Goal: Transaction & Acquisition: Purchase product/service

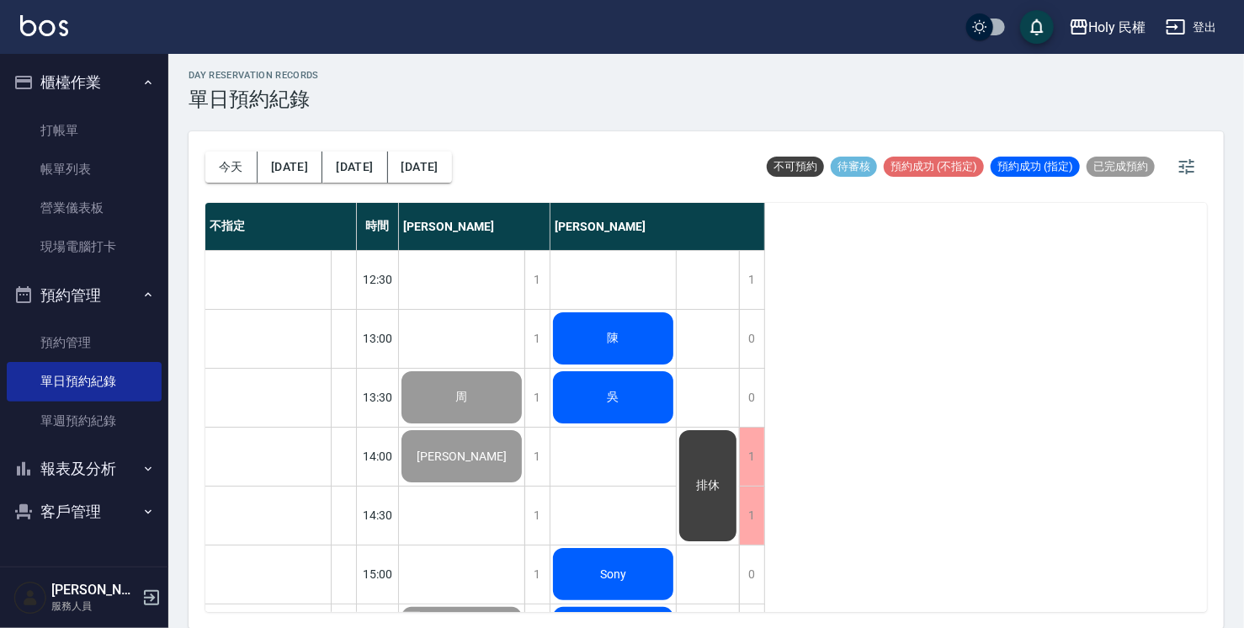
scroll to position [593, 0]
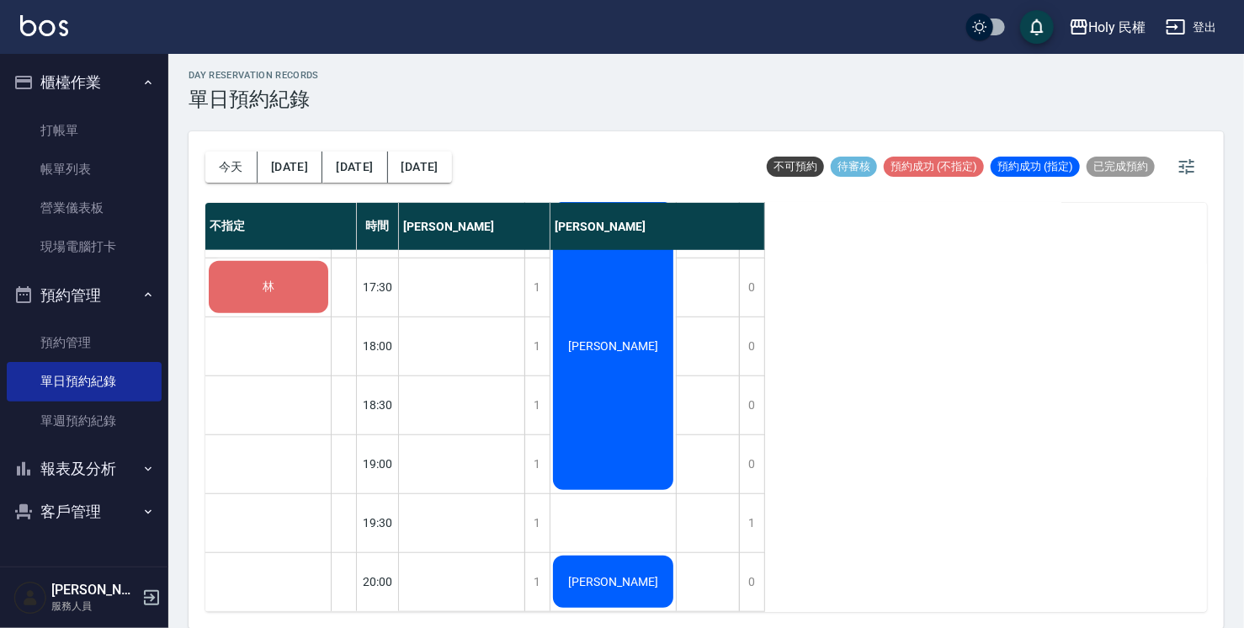
click at [310, 281] on div "林" at bounding box center [268, 286] width 125 height 57
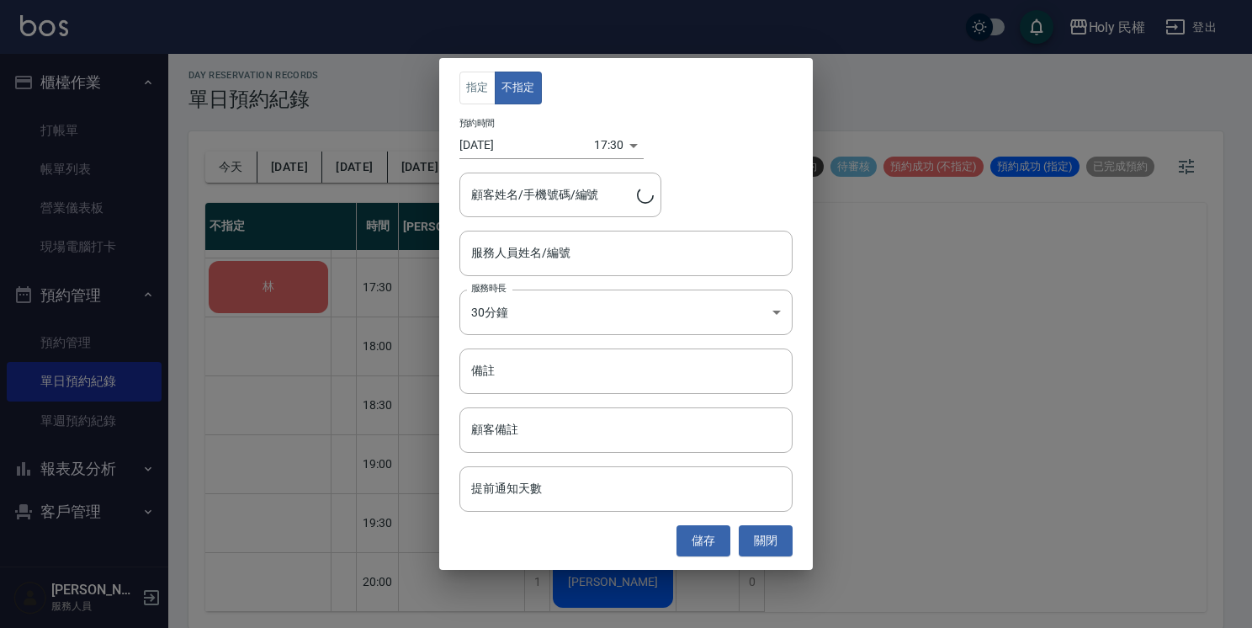
type input "林/0979099204/"
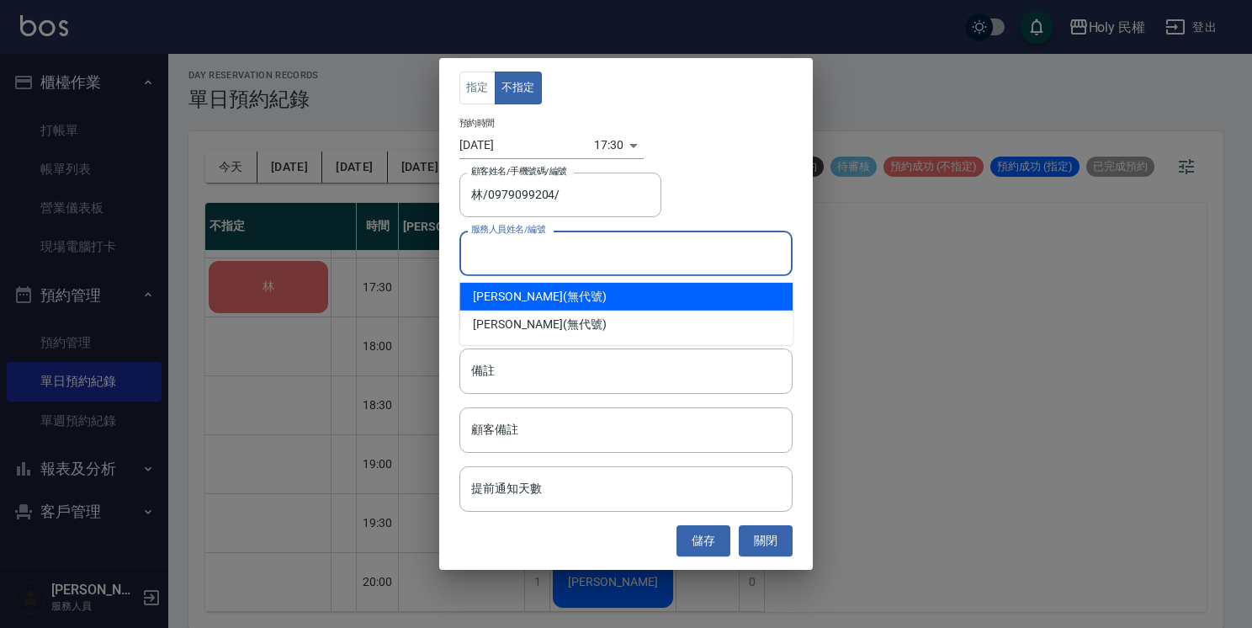
click at [570, 266] on input "服務人員姓名/編號" at bounding box center [626, 252] width 318 height 29
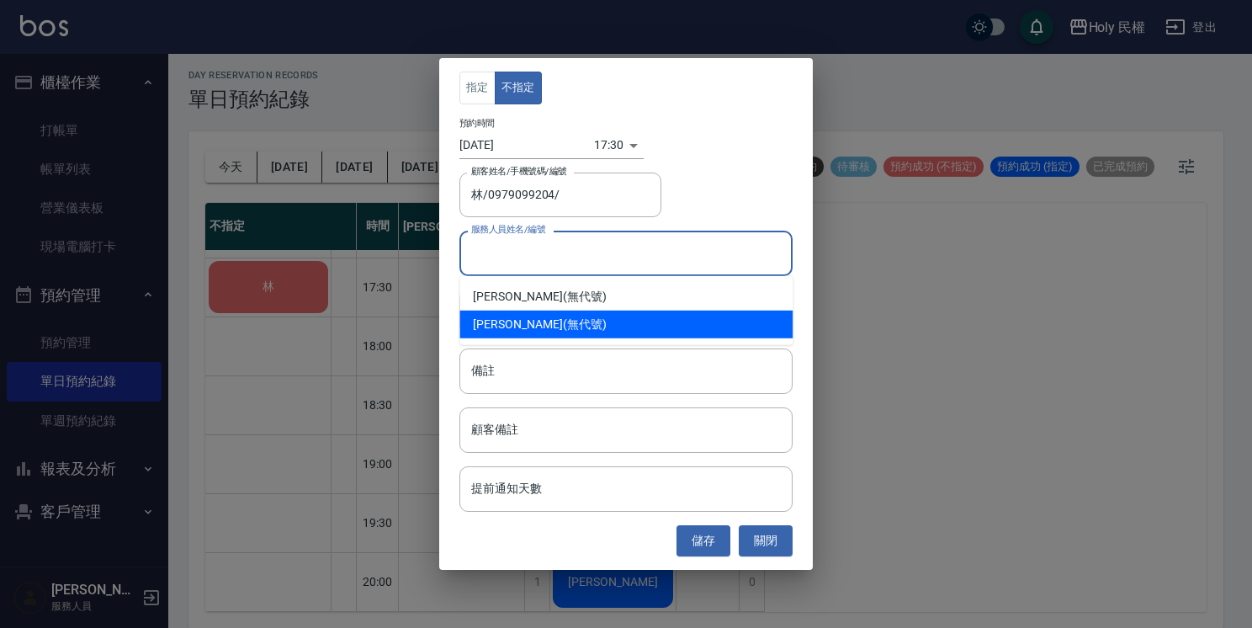
click at [571, 321] on div "luke (無代號)" at bounding box center [626, 325] width 333 height 28
type input "luke(無代號)"
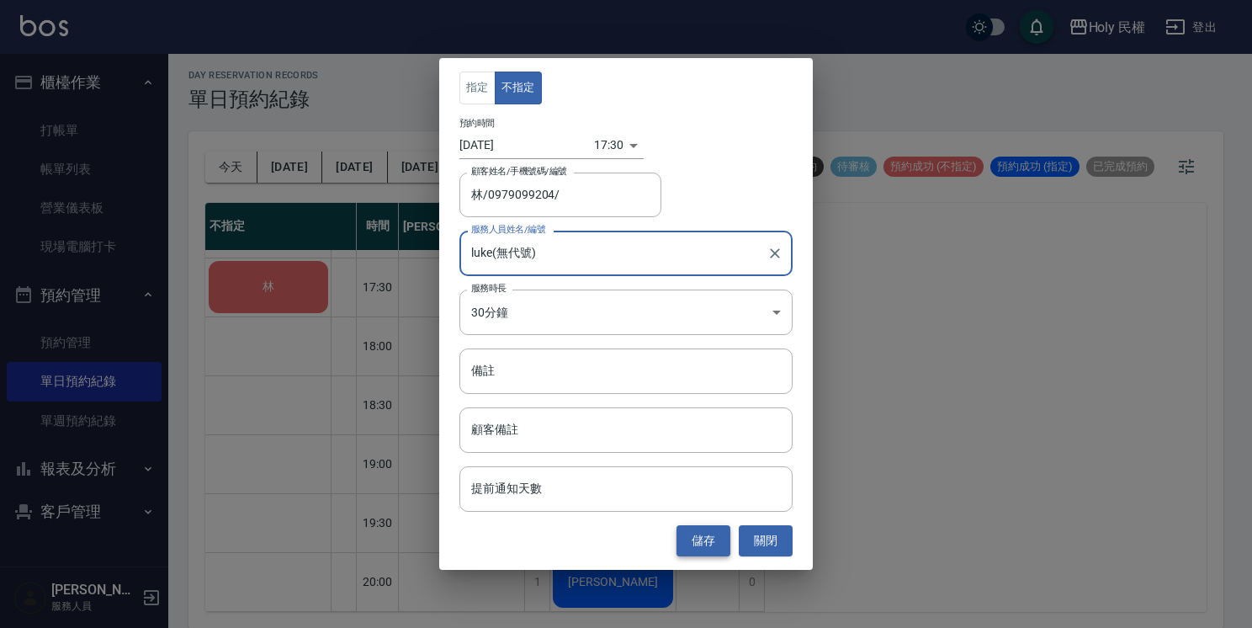
click at [709, 543] on button "儲存" at bounding box center [704, 540] width 54 height 31
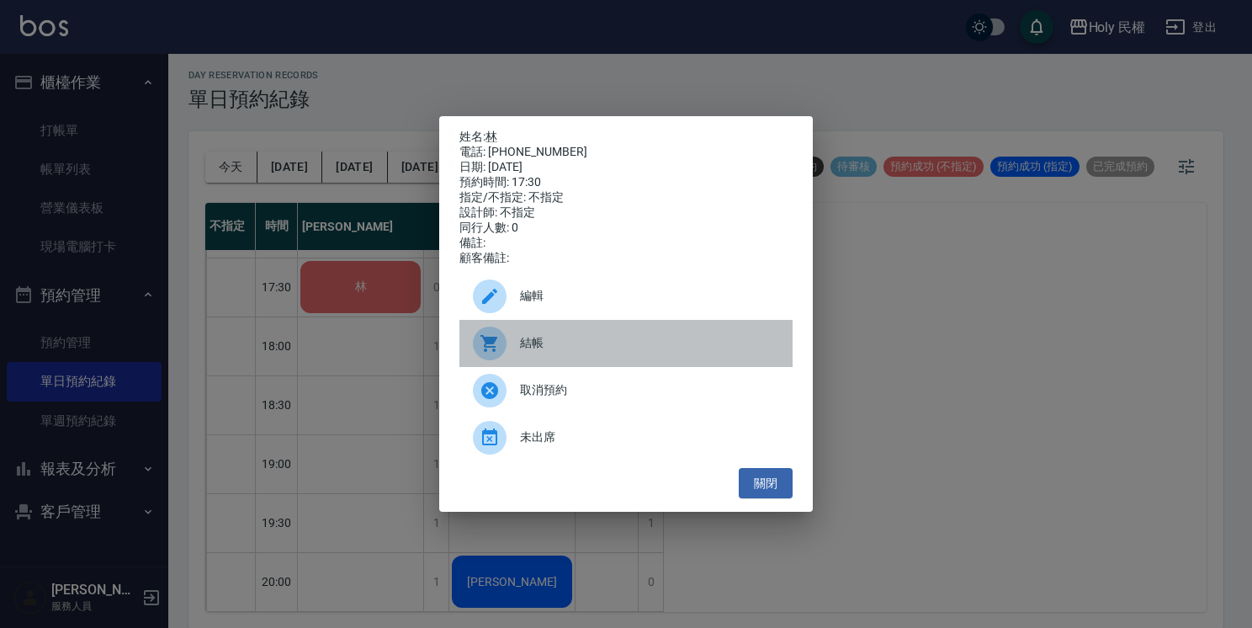
click at [529, 349] on span "結帳" at bounding box center [649, 343] width 259 height 18
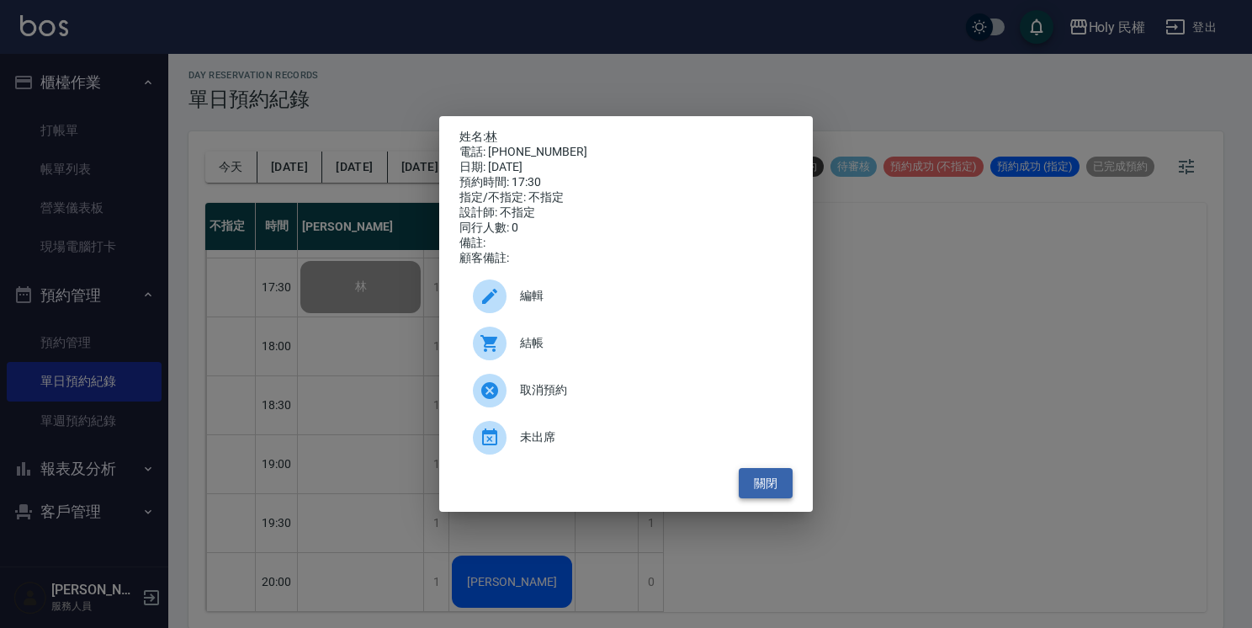
click at [771, 493] on button "關閉" at bounding box center [766, 483] width 54 height 31
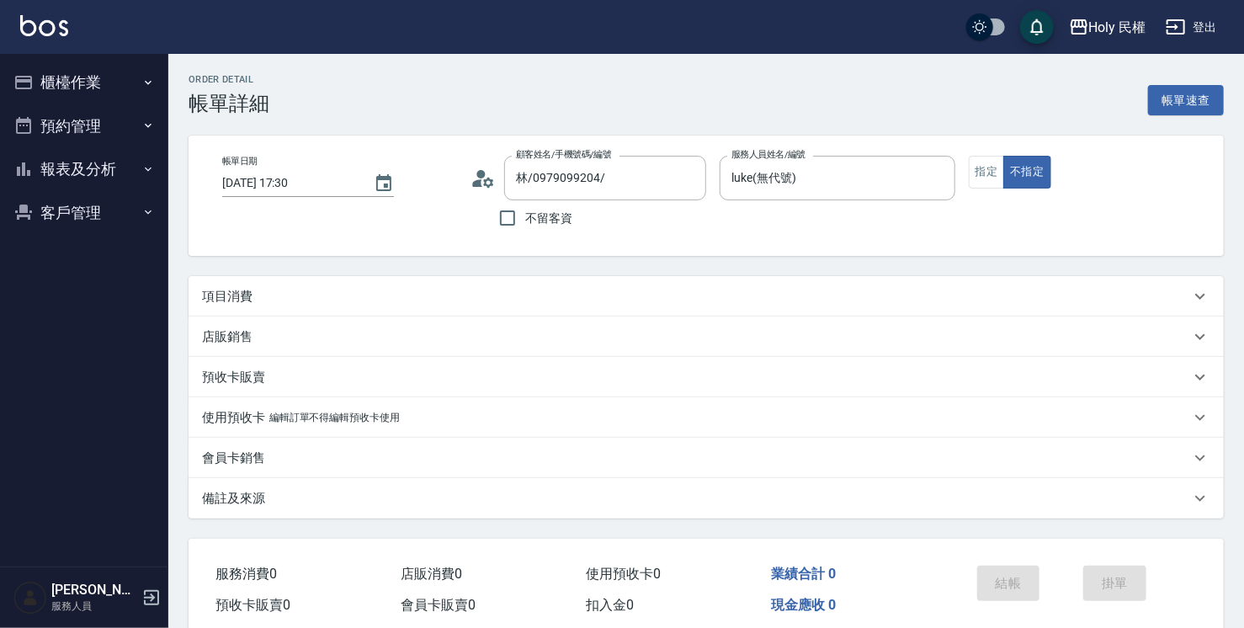
click at [622, 305] on div "項目消費" at bounding box center [706, 296] width 1035 height 40
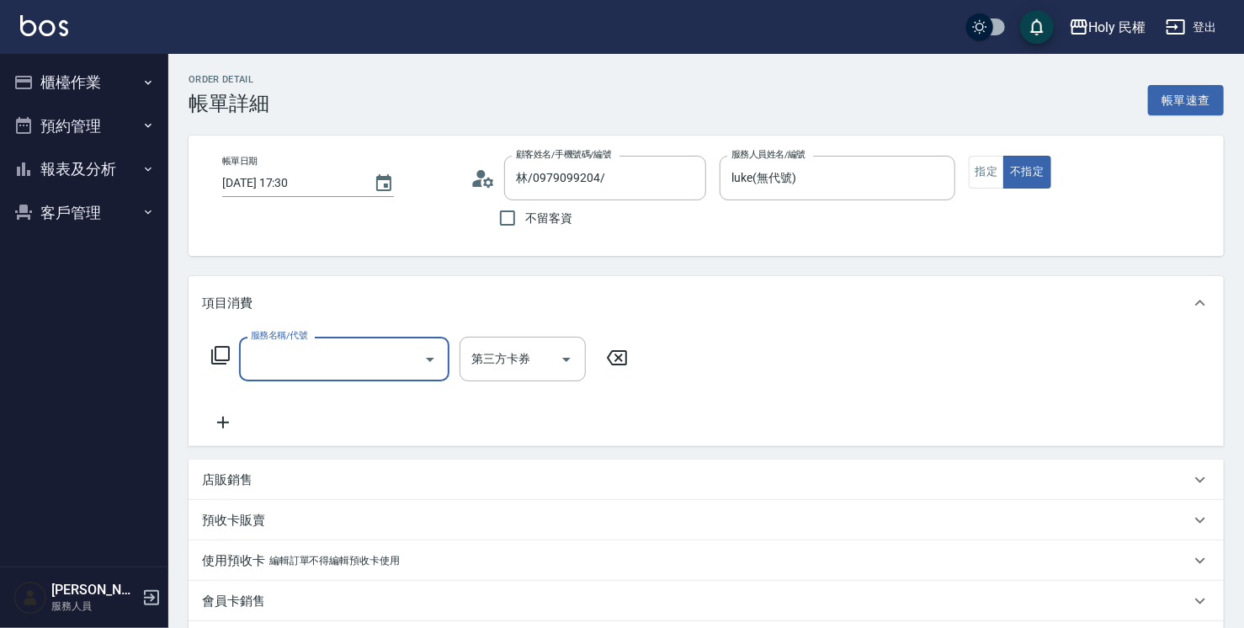
click at [337, 352] on input "服務名稱/代號" at bounding box center [332, 358] width 170 height 29
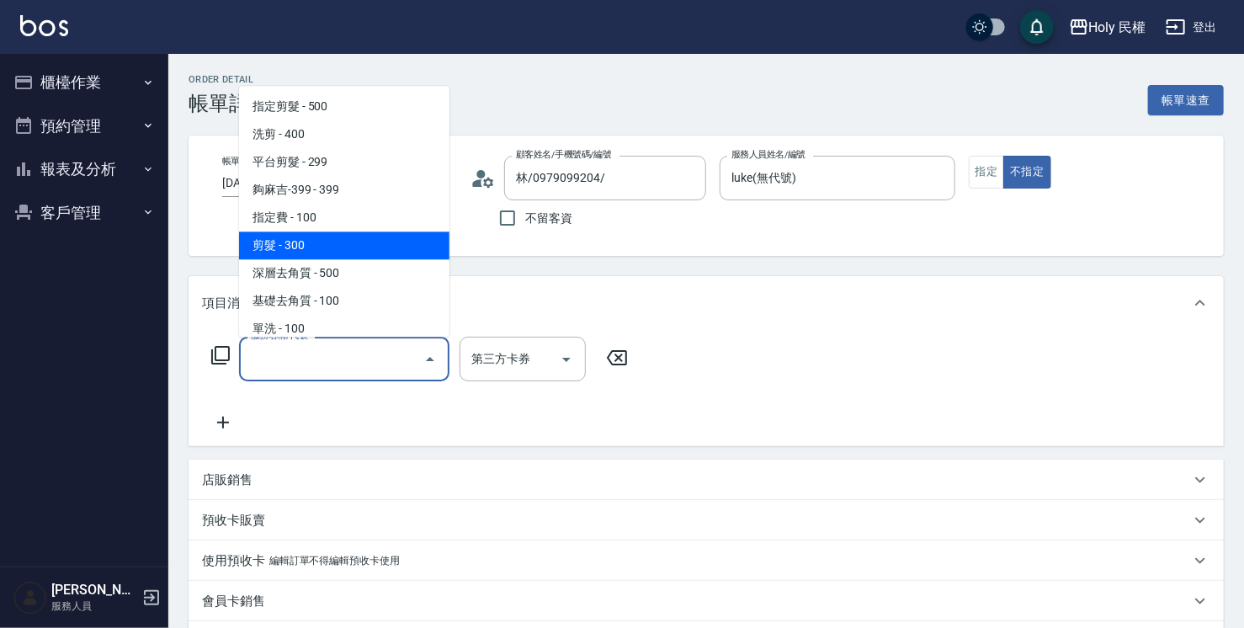
click at [326, 251] on span "剪髮 - 300" at bounding box center [344, 245] width 210 height 28
type input "剪髮(C02)"
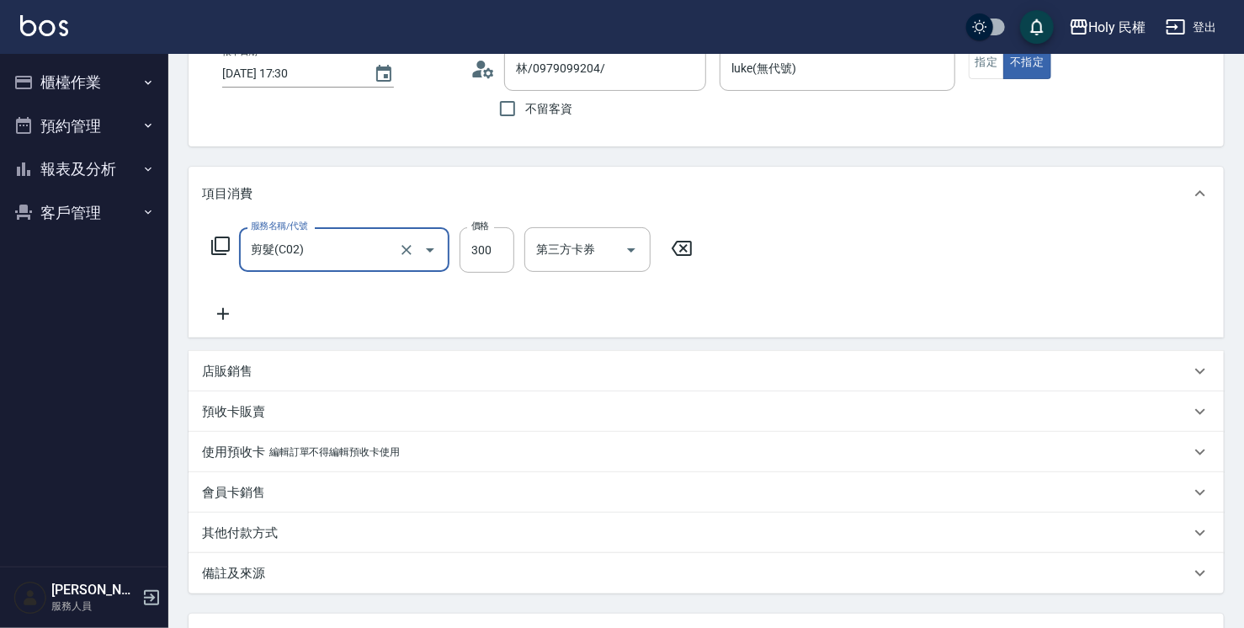
scroll to position [254, 0]
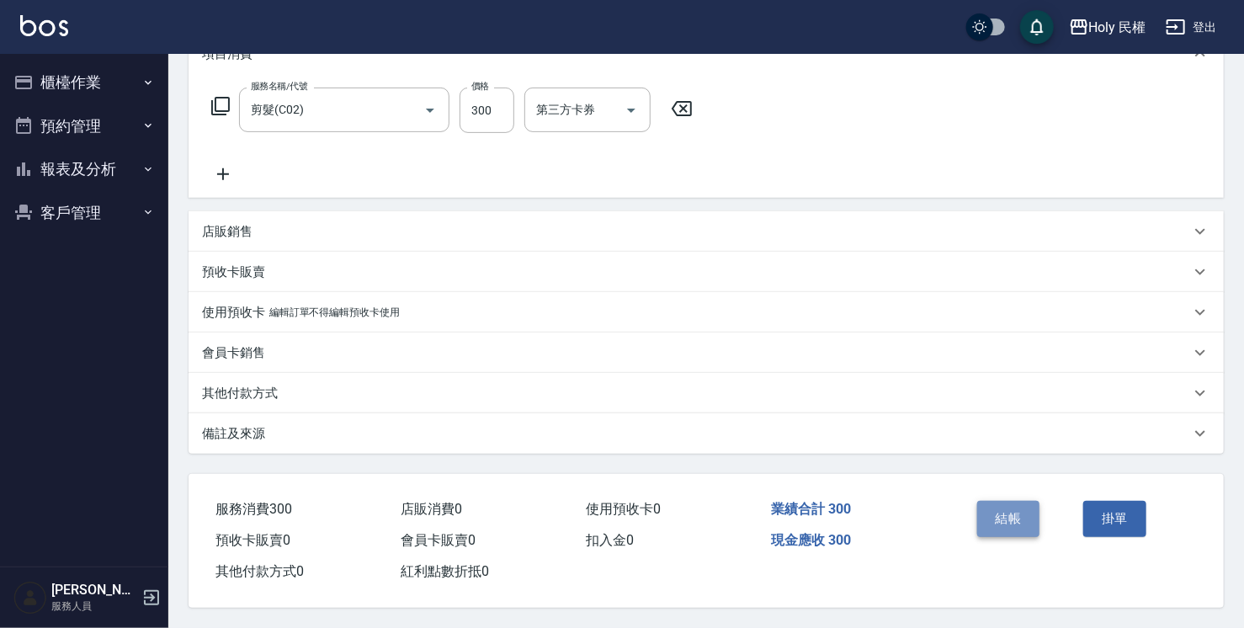
click at [1017, 514] on button "結帳" at bounding box center [1008, 518] width 63 height 35
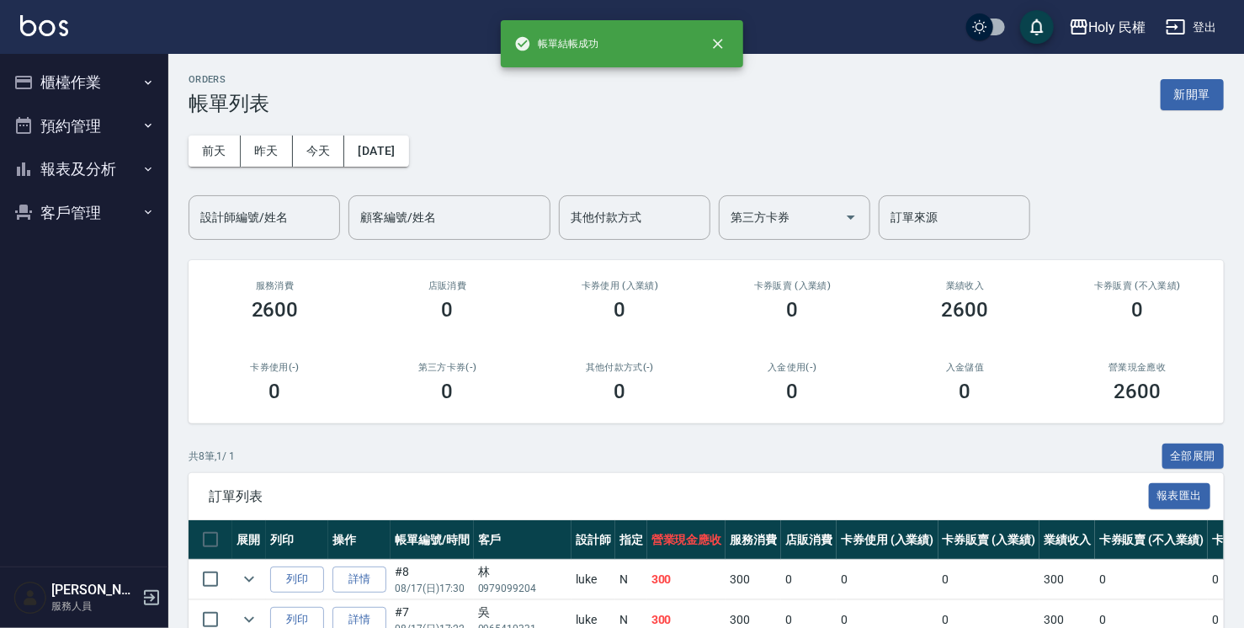
scroll to position [330, 0]
